Goal: Task Accomplishment & Management: Manage account settings

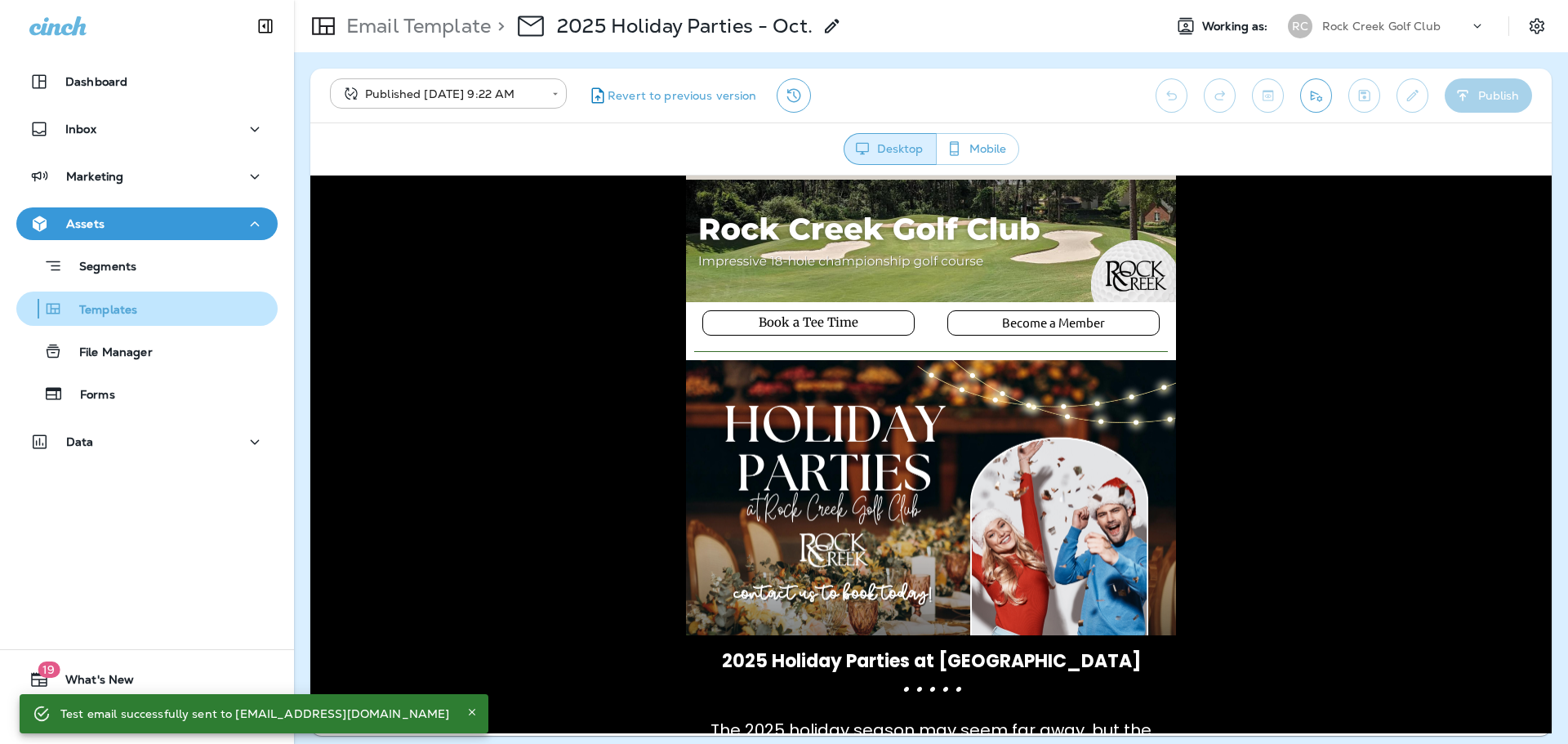
click at [96, 303] on p "Templates" at bounding box center [100, 311] width 75 height 16
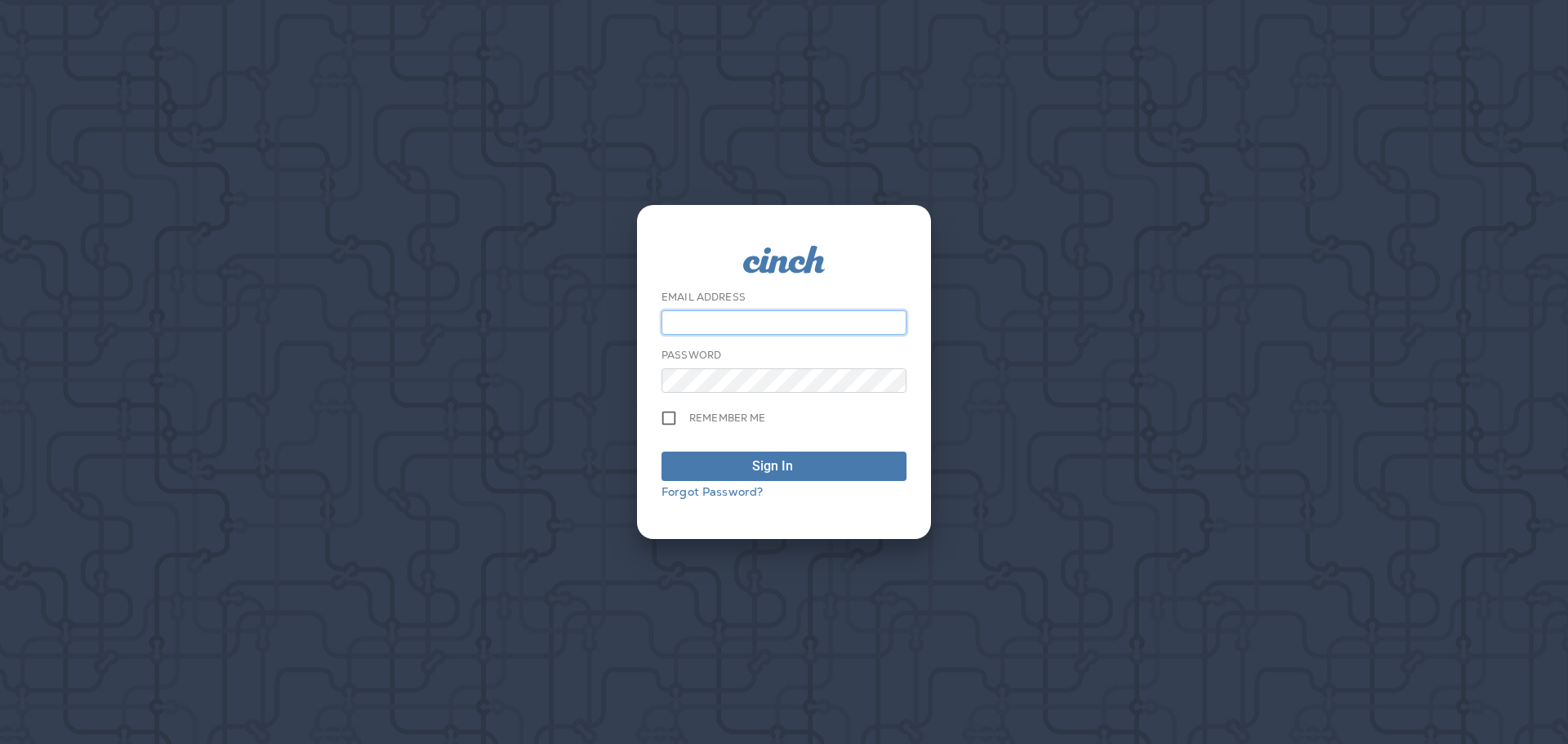
type input "**********"
click at [810, 468] on div "submit" at bounding box center [808, 466] width 17 height 19
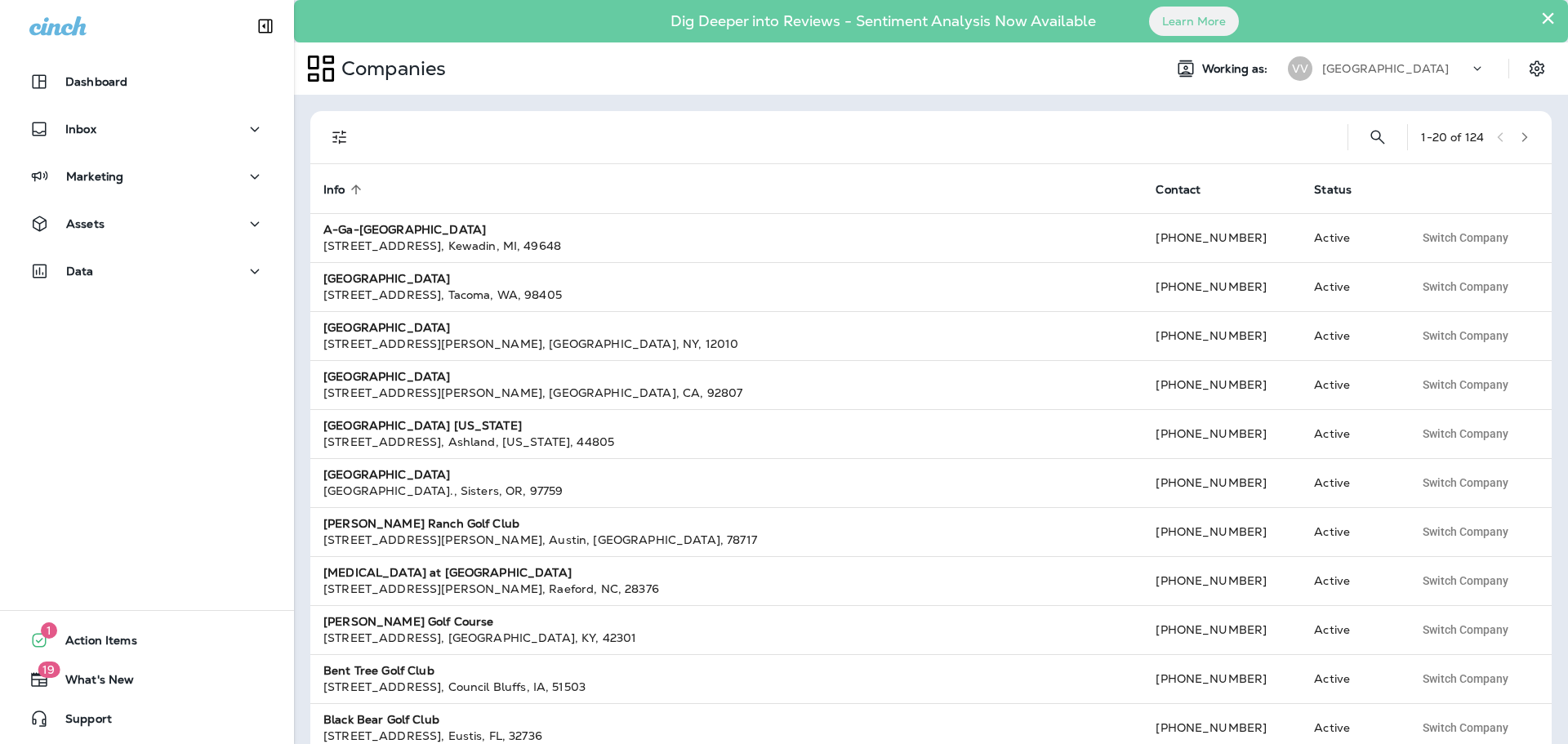
click at [1347, 65] on p "[GEOGRAPHIC_DATA]" at bounding box center [1385, 68] width 126 height 13
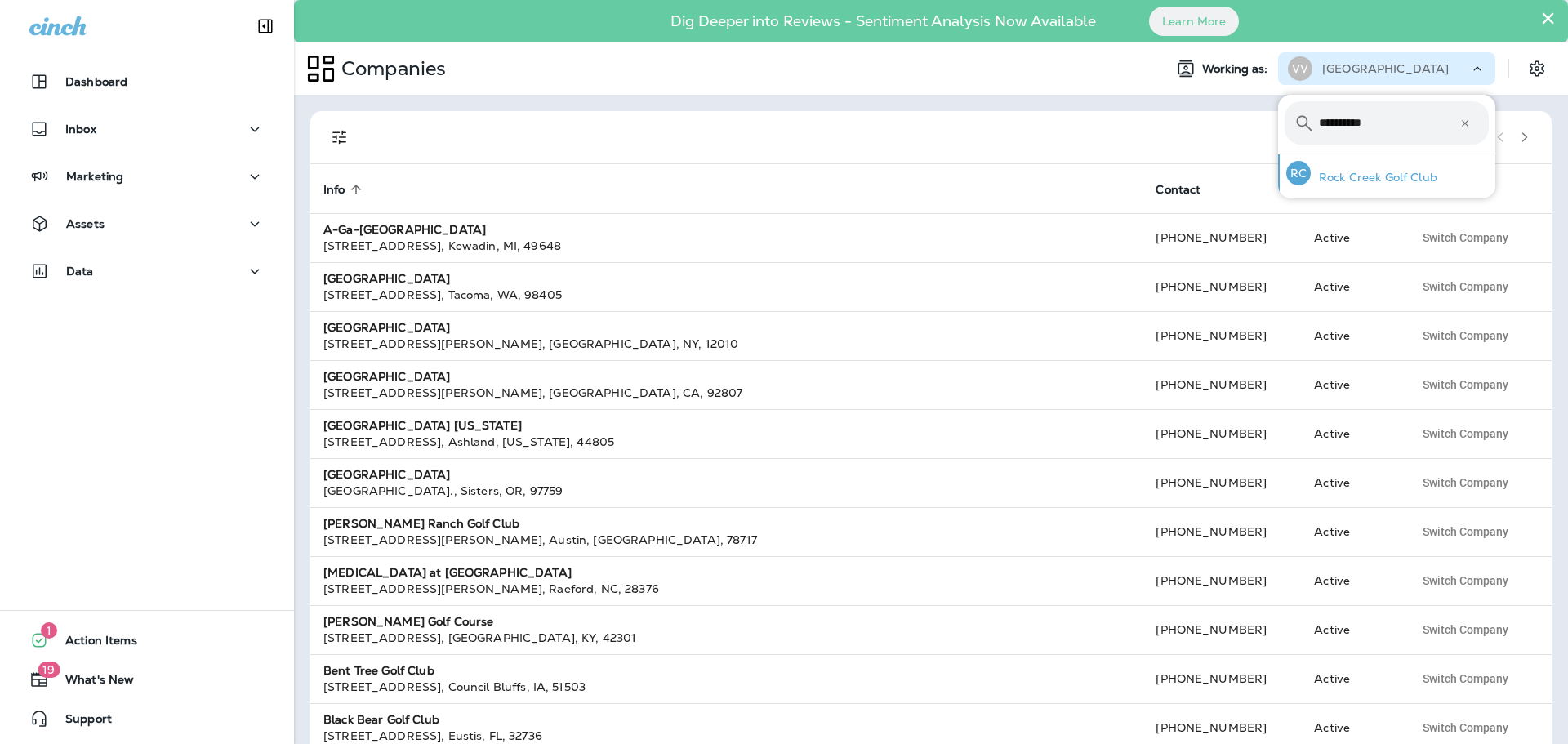
type input "**********"
click at [1387, 167] on div "RC Rock Creek Golf Club" at bounding box center [1361, 173] width 164 height 38
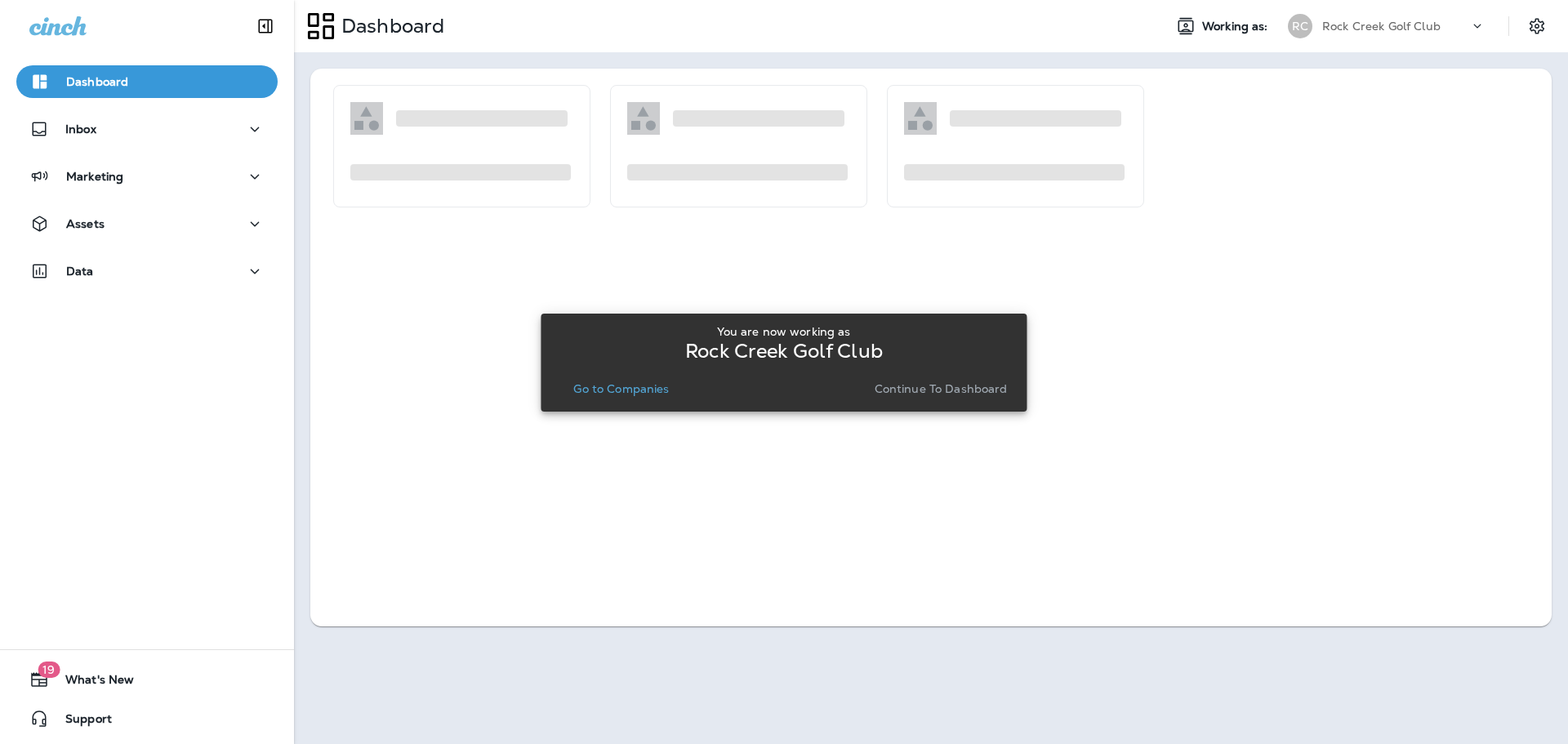
click at [993, 392] on p "Continue to Dashboard" at bounding box center [941, 389] width 133 height 13
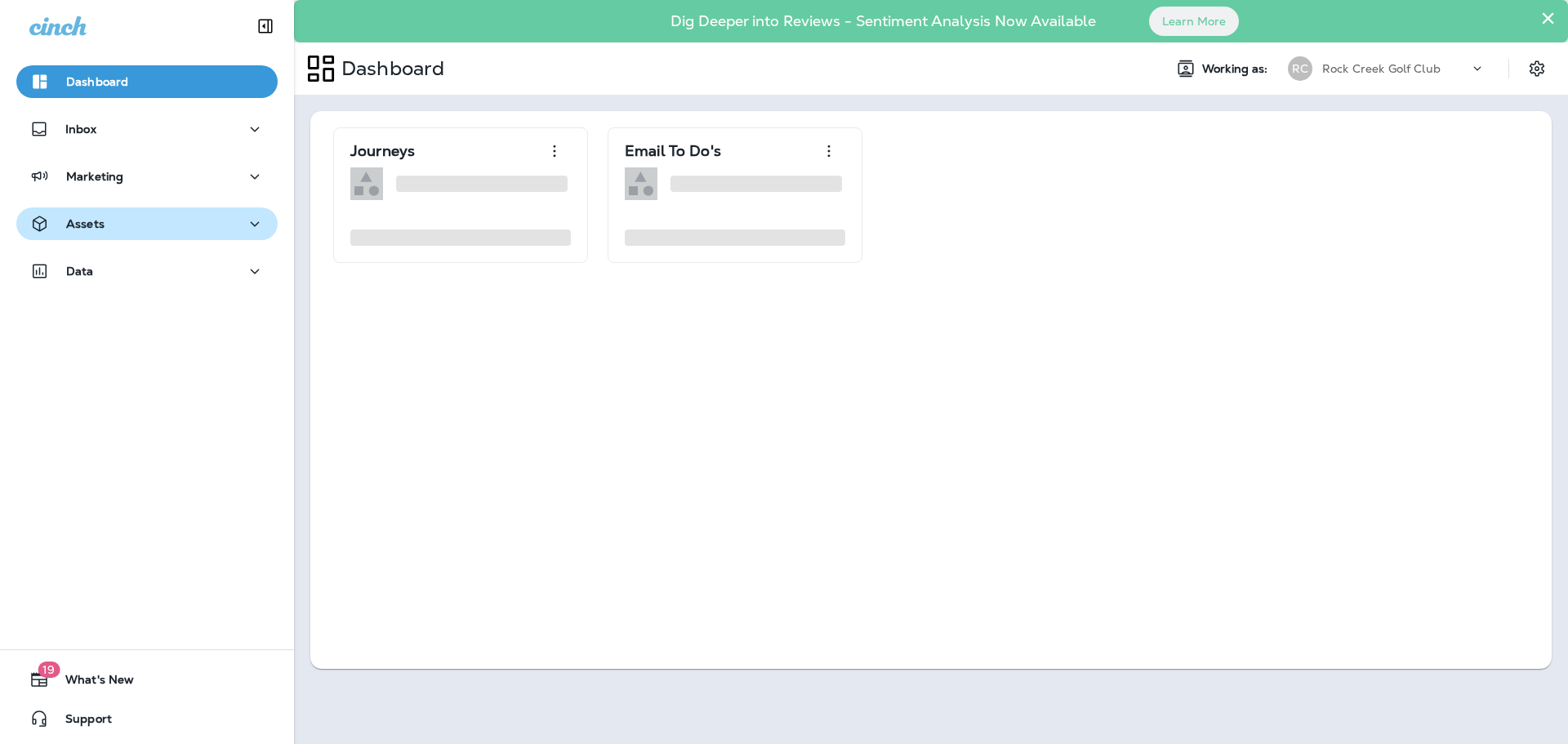
click at [92, 226] on p "Assets" at bounding box center [85, 224] width 39 height 13
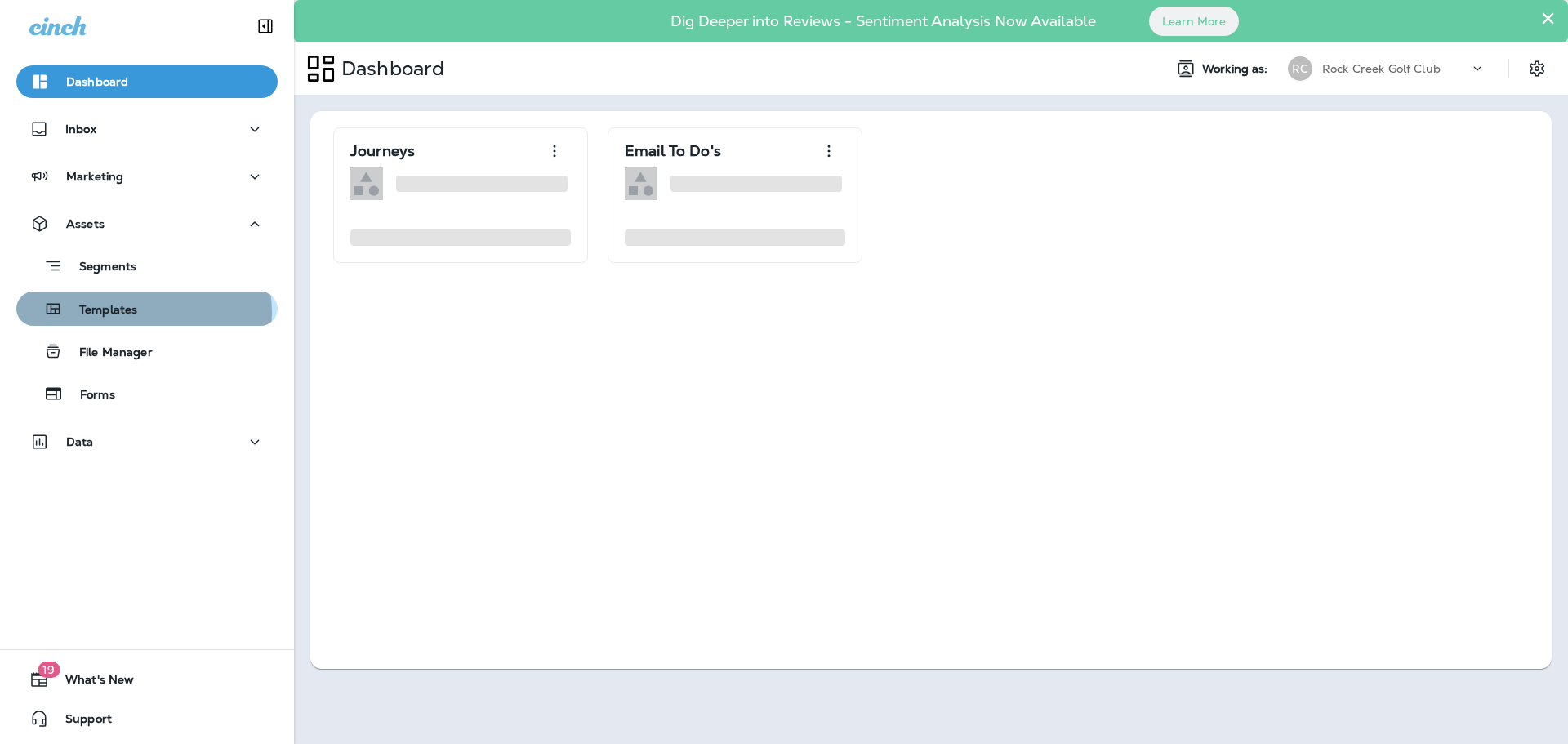
click at [143, 312] on div "Templates" at bounding box center [146, 309] width 248 height 25
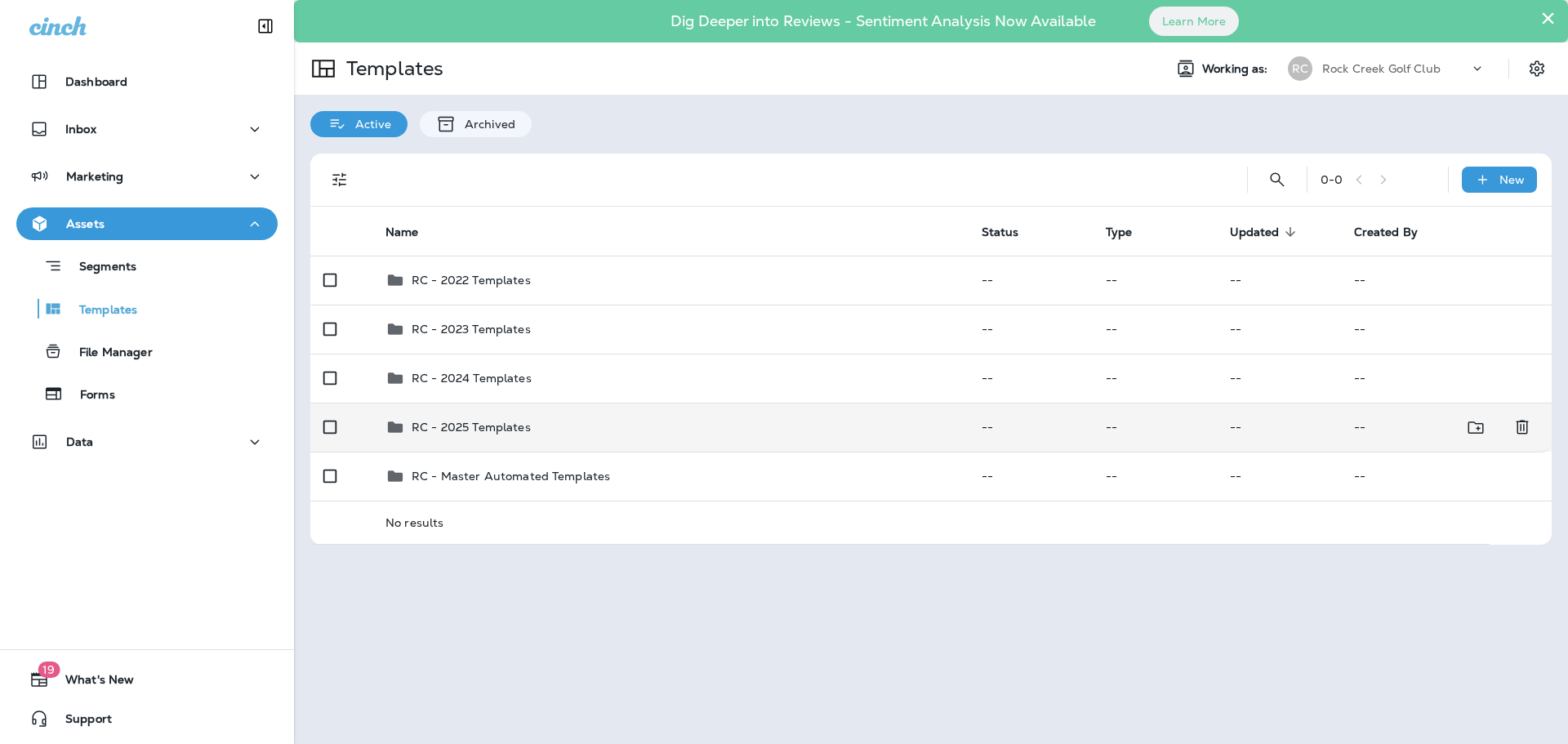
click at [645, 435] on div "RC - 2025 Templates" at bounding box center [670, 427] width 570 height 19
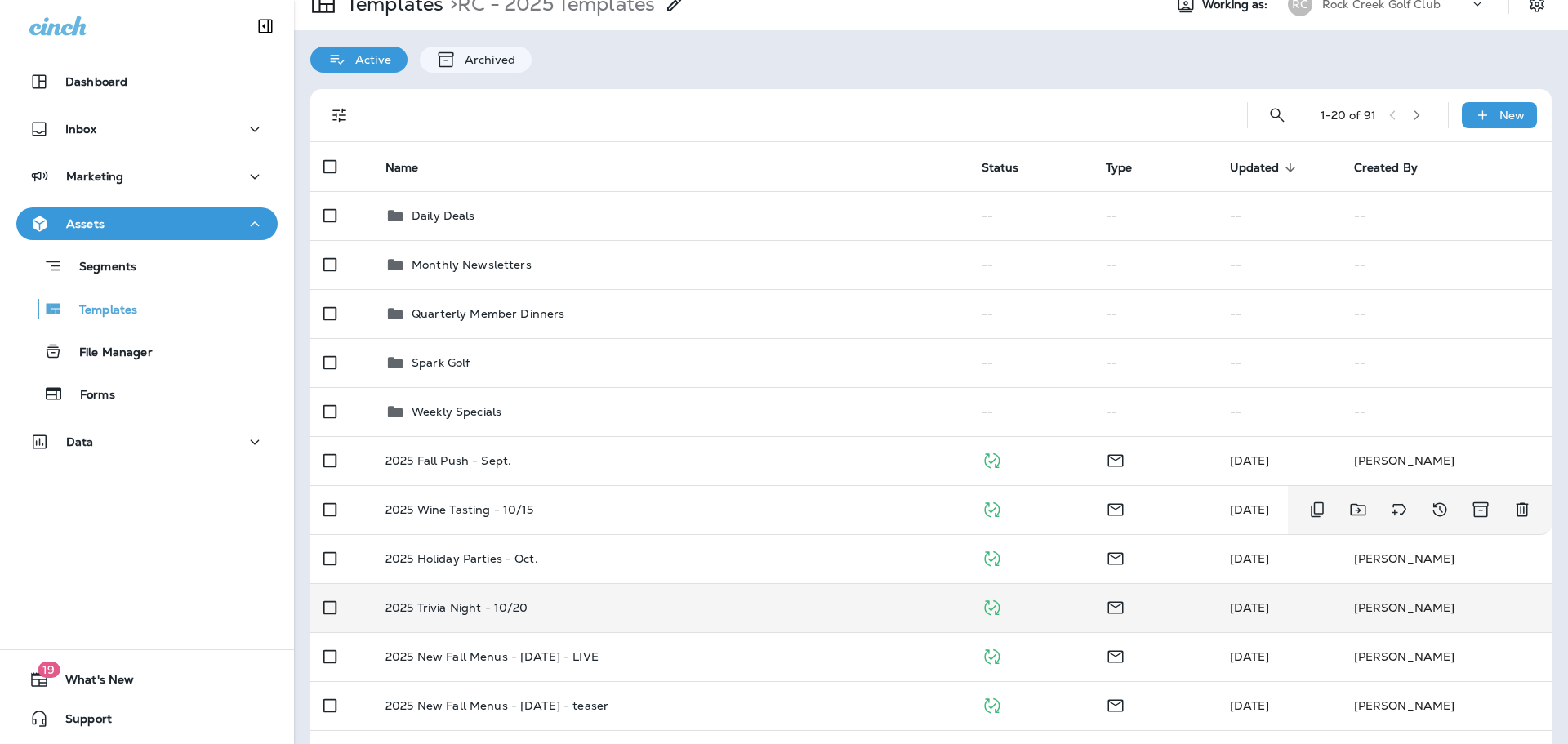
scroll to position [82, 0]
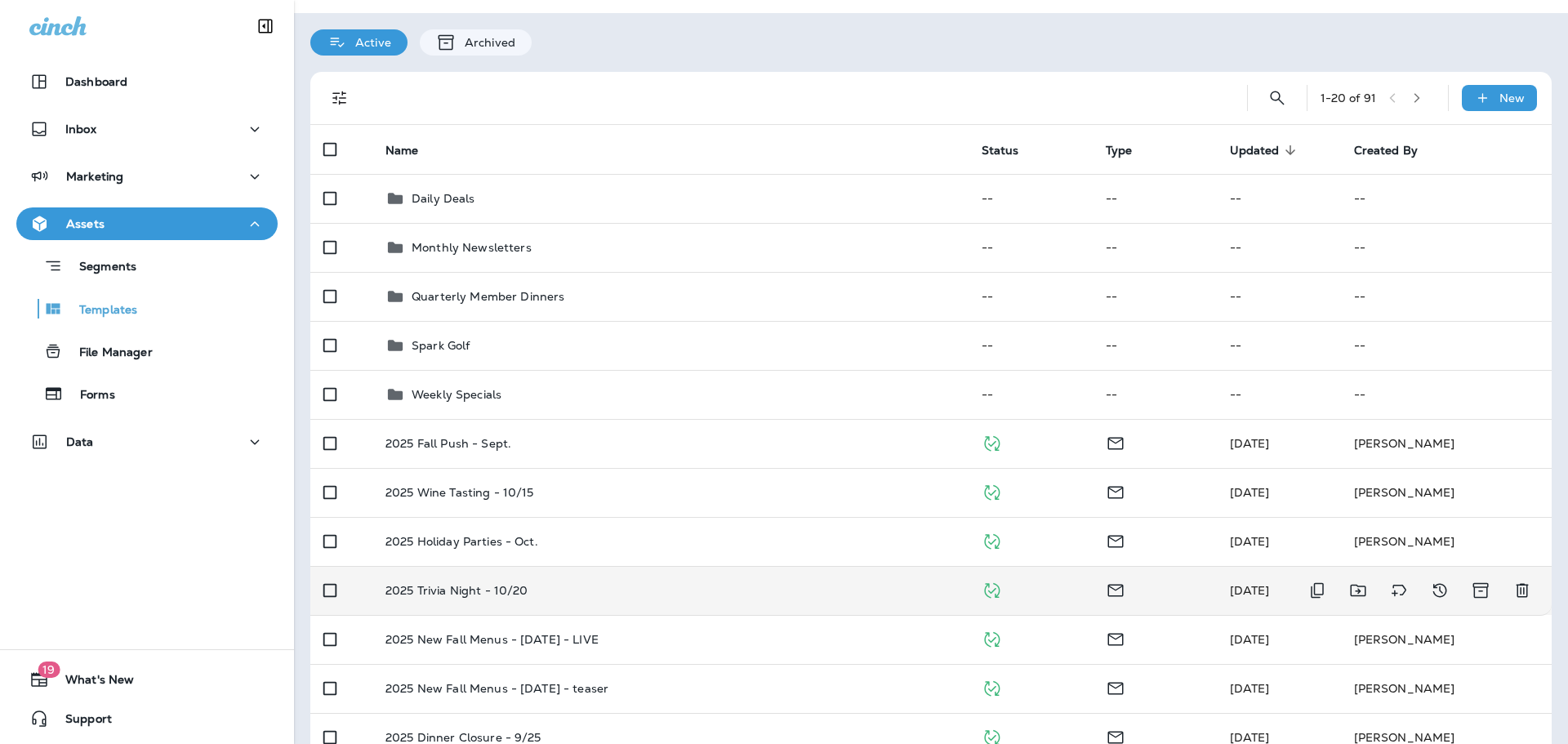
click at [522, 576] on td "2025 Trivia Night - 10/20" at bounding box center [671, 590] width 596 height 49
